Goal: Task Accomplishment & Management: Manage account settings

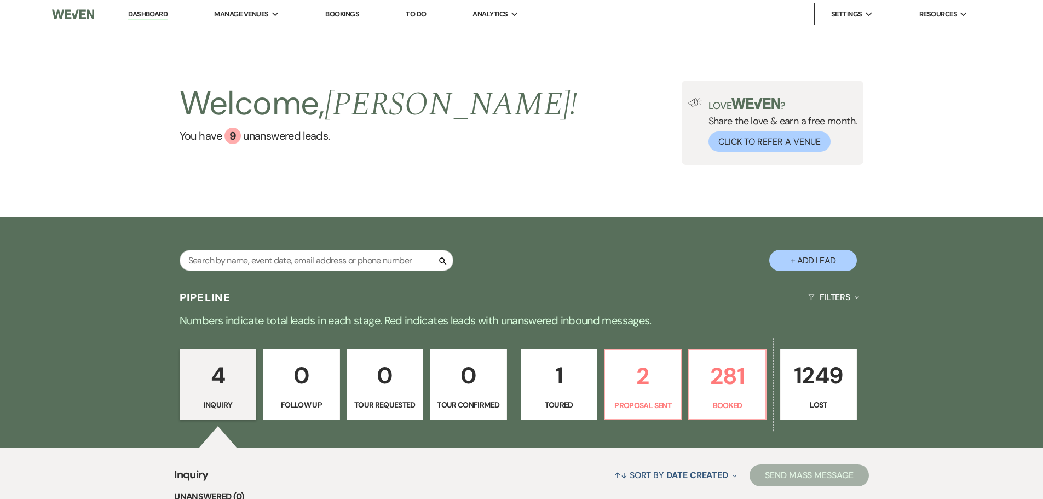
click at [344, 14] on link "Bookings" at bounding box center [342, 13] width 34 height 9
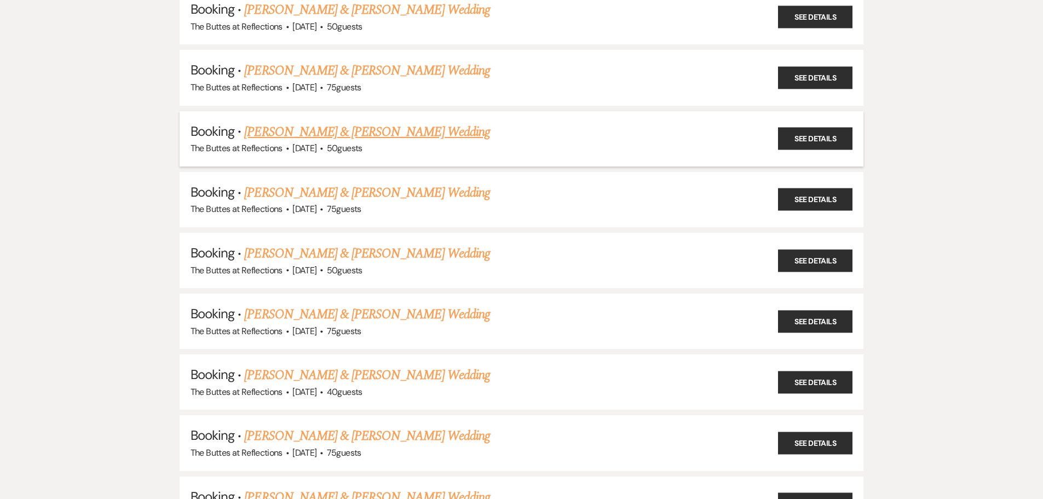
scroll to position [383, 0]
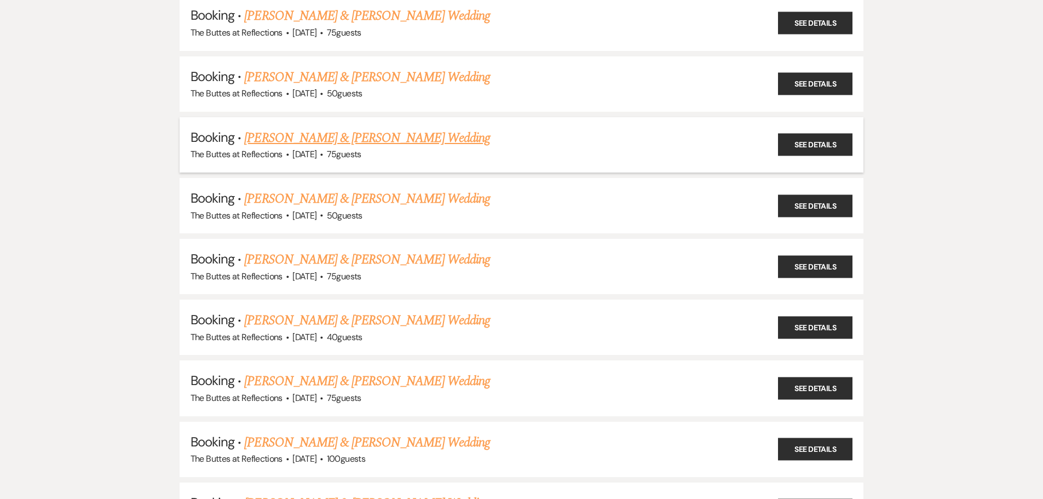
click at [280, 136] on link "[PERSON_NAME] & [PERSON_NAME] Wedding" at bounding box center [366, 138] width 245 height 20
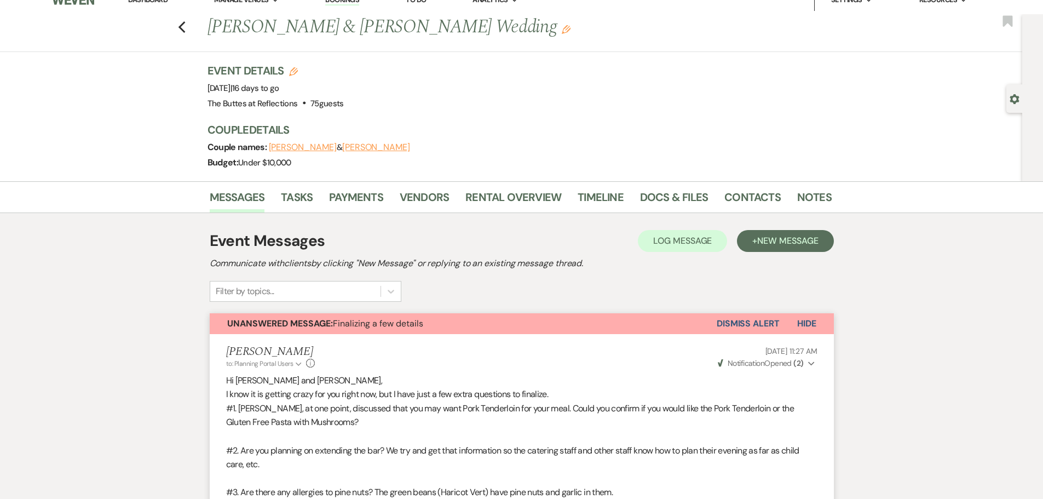
scroll to position [3, 0]
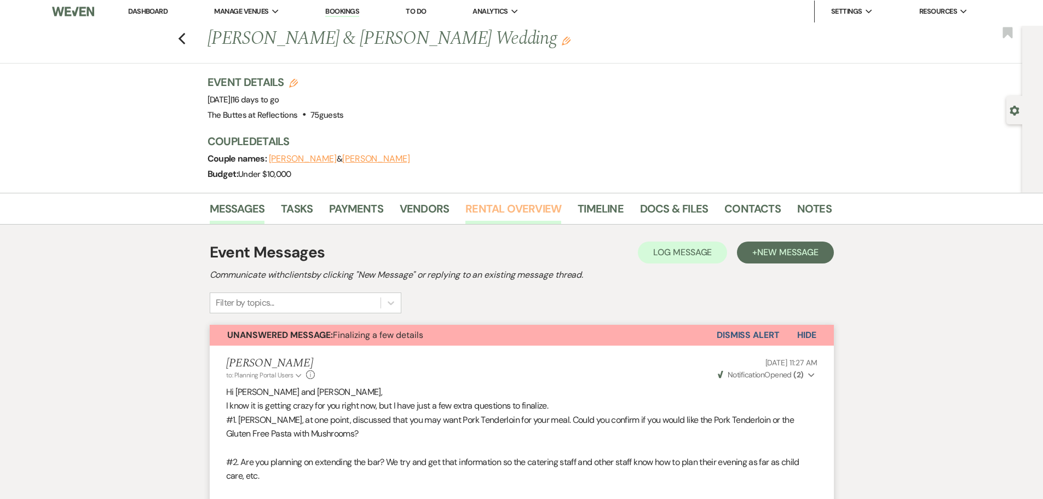
click at [543, 208] on link "Rental Overview" at bounding box center [513, 212] width 96 height 24
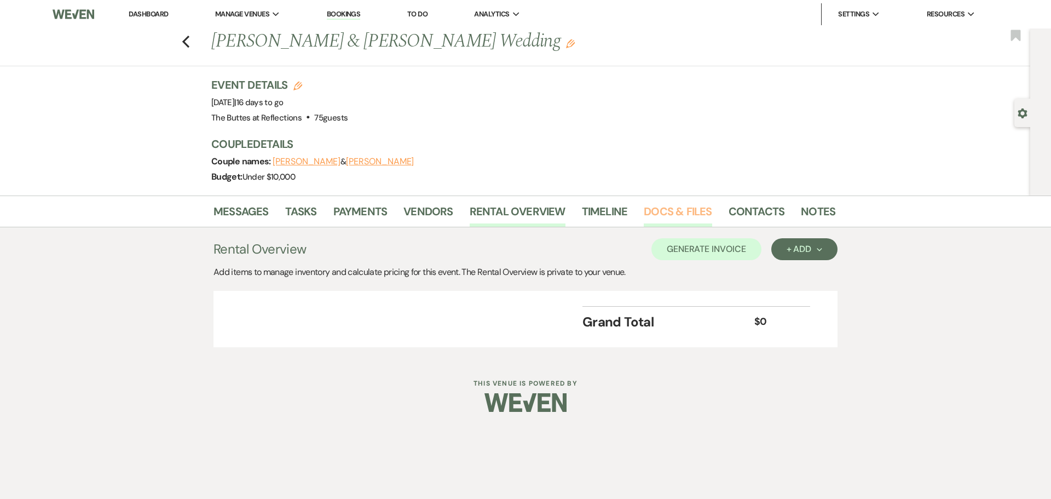
click at [655, 210] on link "Docs & Files" at bounding box center [678, 215] width 68 height 24
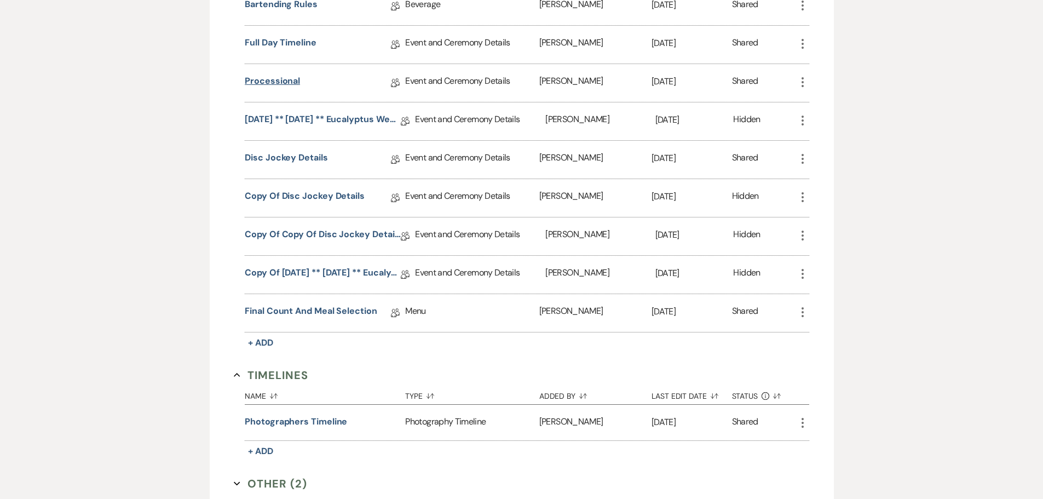
scroll to position [548, 0]
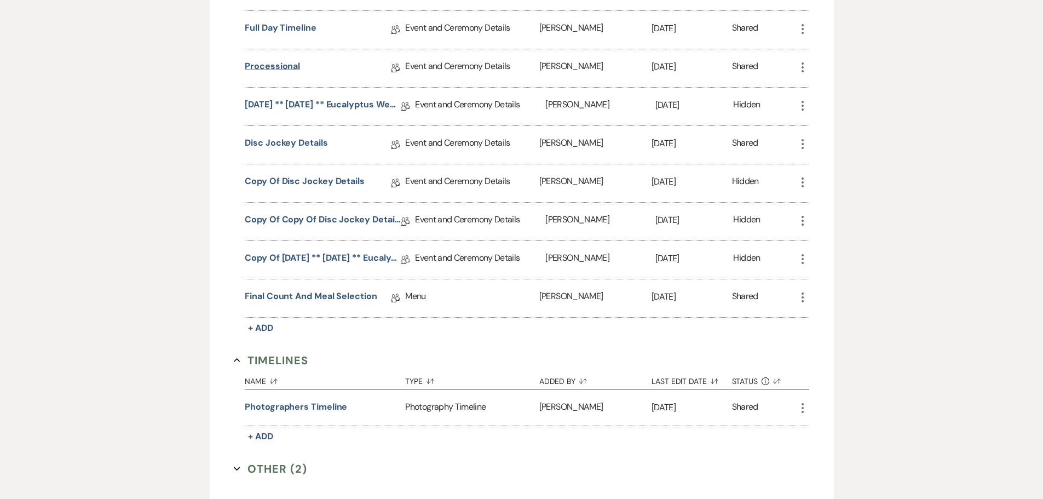
click at [278, 66] on link "Processional" at bounding box center [272, 68] width 55 height 17
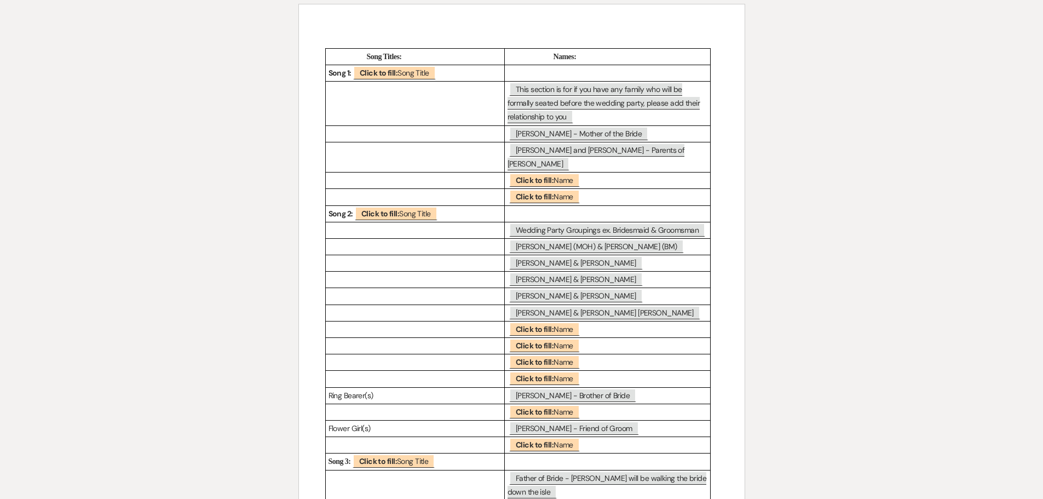
scroll to position [110, 0]
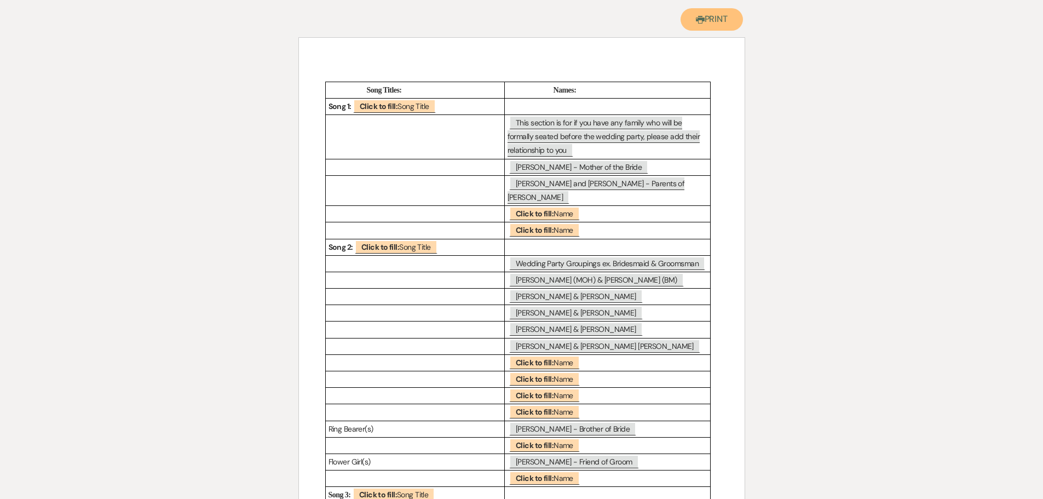
click at [712, 17] on button "Printer Print" at bounding box center [712, 19] width 63 height 22
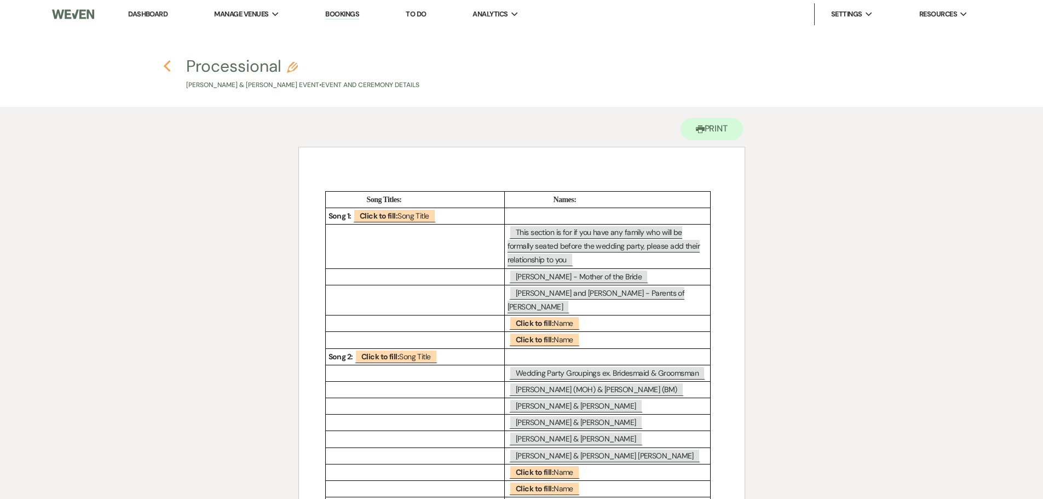
click at [165, 67] on use "button" at bounding box center [167, 66] width 7 height 12
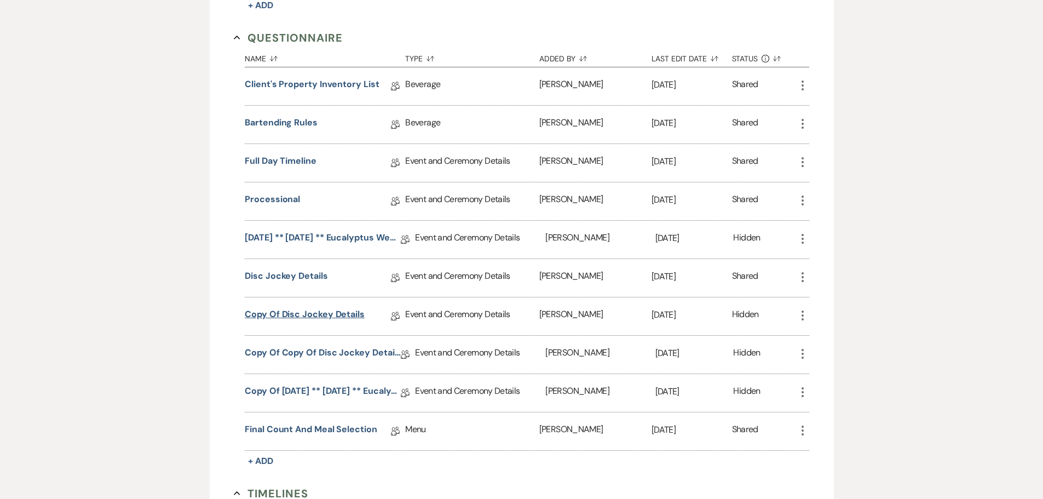
scroll to position [383, 0]
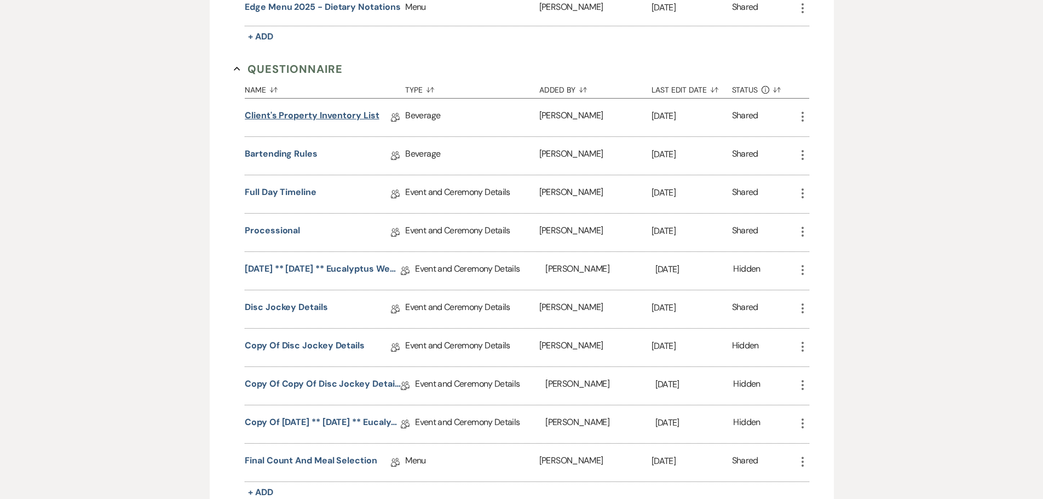
click at [317, 117] on link "Client's Property Inventory List" at bounding box center [312, 117] width 134 height 17
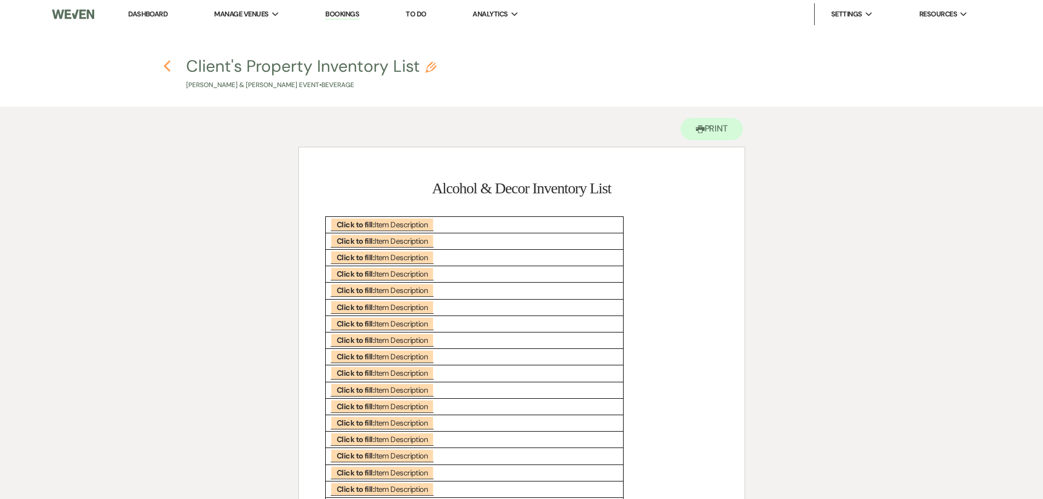
click at [169, 64] on icon "Previous" at bounding box center [167, 66] width 8 height 13
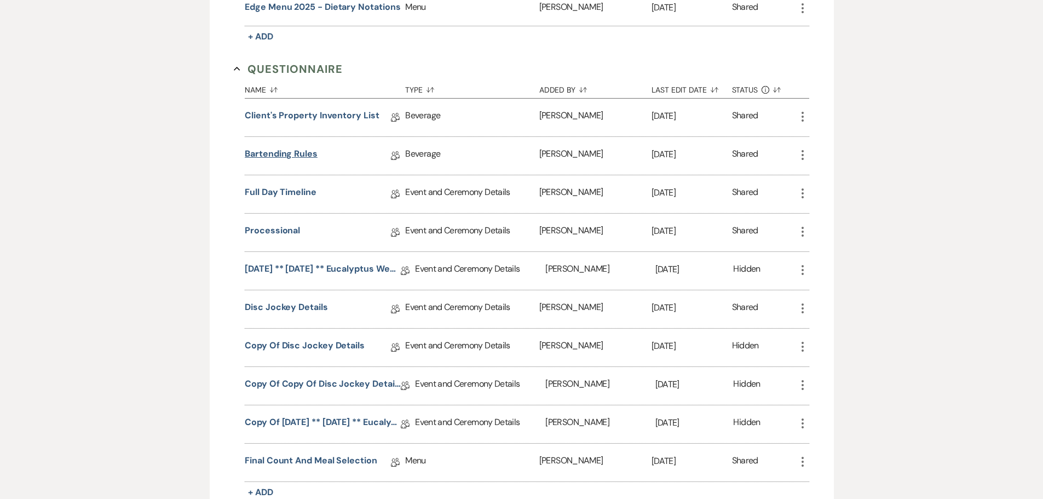
click at [311, 154] on link "Bartending Rules" at bounding box center [281, 155] width 73 height 17
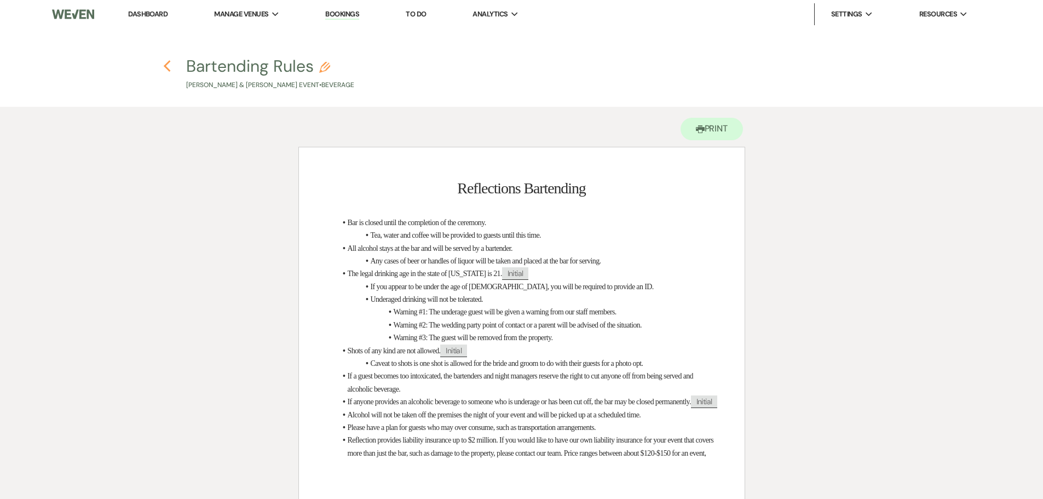
click at [168, 68] on icon "Previous" at bounding box center [167, 66] width 8 height 13
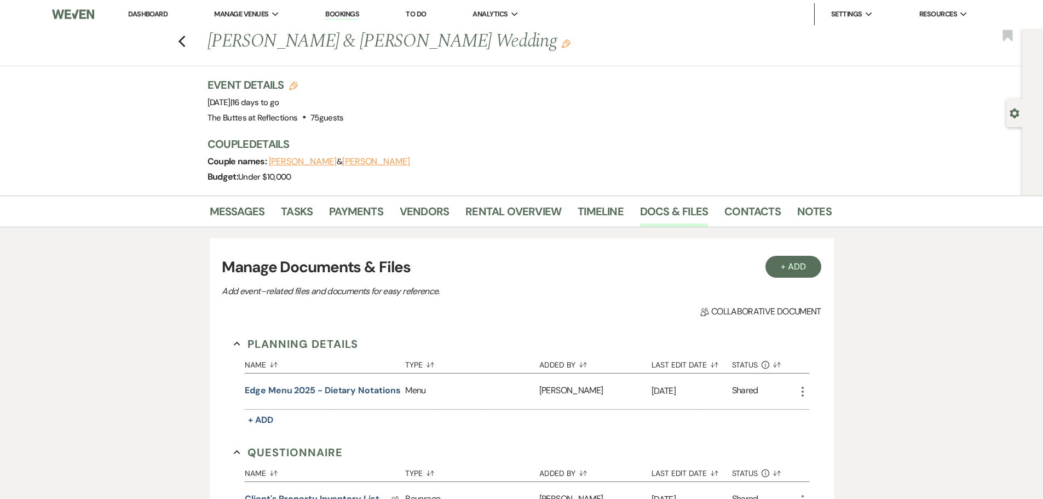
scroll to position [383, 0]
